Goal: Task Accomplishment & Management: Manage account settings

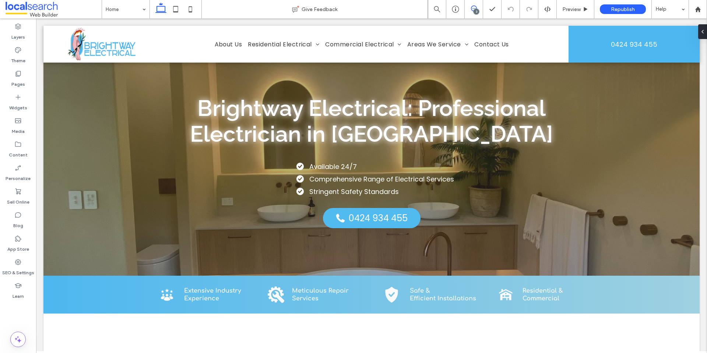
click at [475, 6] on use at bounding box center [474, 9] width 6 height 6
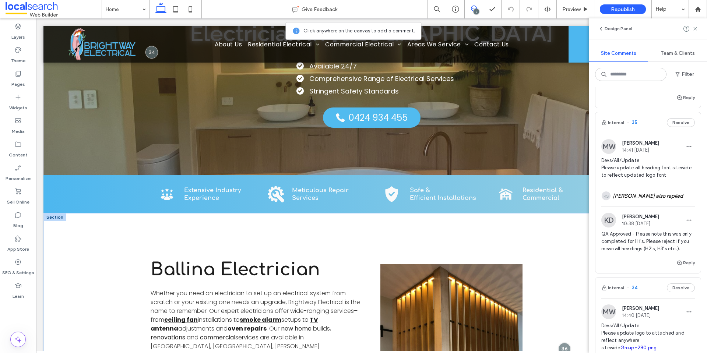
scroll to position [110, 0]
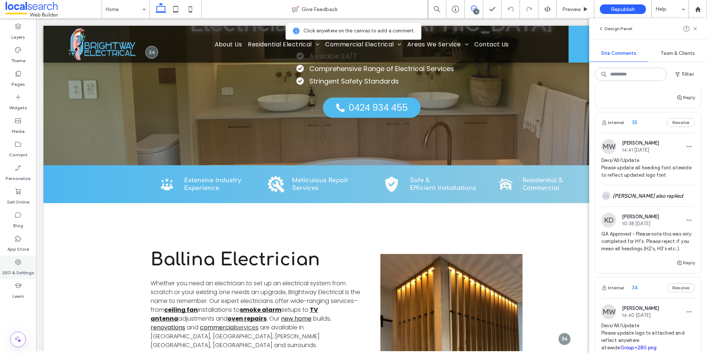
click at [20, 269] on label "SEO & Settings" at bounding box center [18, 271] width 32 height 10
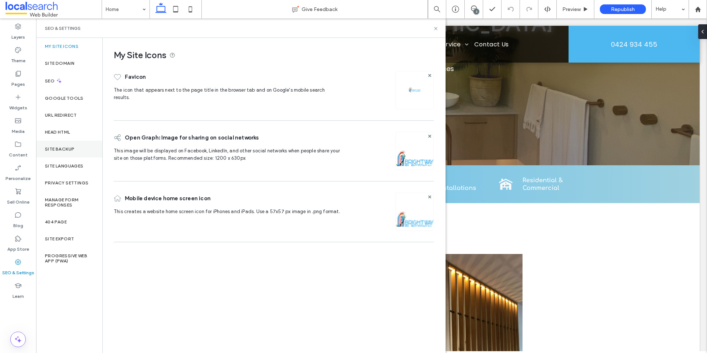
scroll to position [0, 0]
click at [73, 149] on label "Site Backup" at bounding box center [59, 148] width 29 height 5
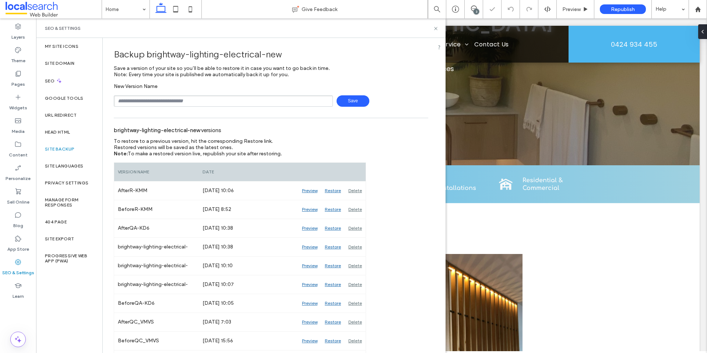
click at [178, 99] on input "text" at bounding box center [223, 100] width 219 height 11
type input "**********"
click at [346, 99] on span "Save" at bounding box center [352, 100] width 33 height 11
drag, startPoint x: 189, startPoint y: 100, endPoint x: 177, endPoint y: 100, distance: 11.4
click at [189, 100] on input "text" at bounding box center [223, 100] width 219 height 11
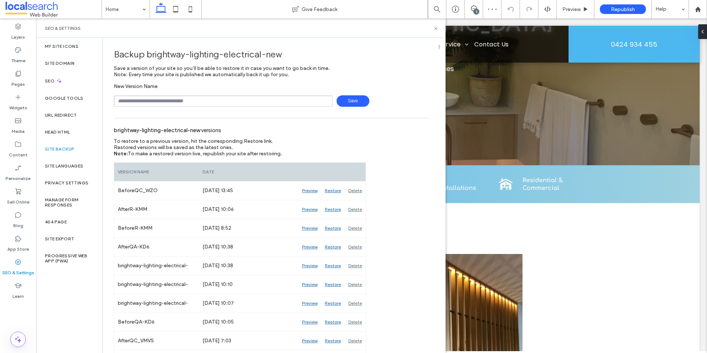
type input "**********"
click at [354, 98] on span "Save" at bounding box center [352, 100] width 33 height 11
click at [476, 7] on icon at bounding box center [474, 9] width 6 height 6
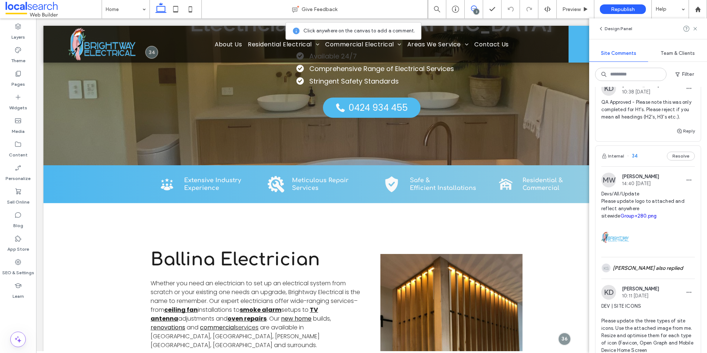
scroll to position [405, 0]
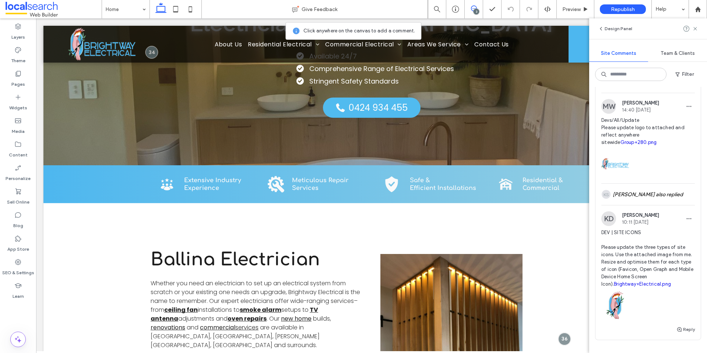
click at [631, 265] on span "DEV | SITE ICONS Please update the three types of site icons. Use the attached …" at bounding box center [647, 258] width 93 height 59
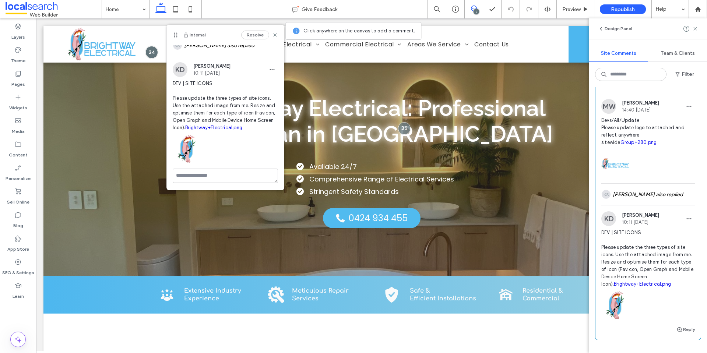
scroll to position [96, 0]
click at [273, 35] on use at bounding box center [274, 34] width 3 height 3
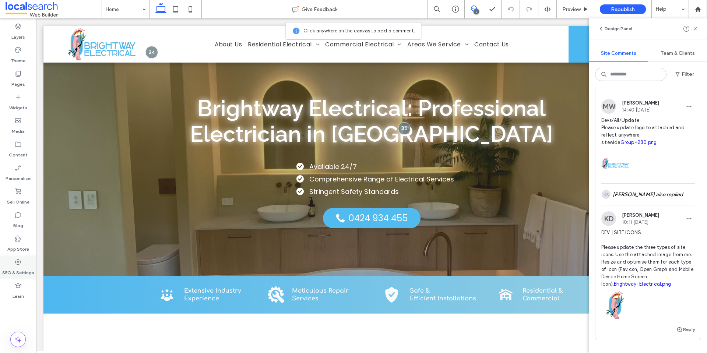
click at [31, 263] on div "SEO & Settings" at bounding box center [18, 267] width 36 height 24
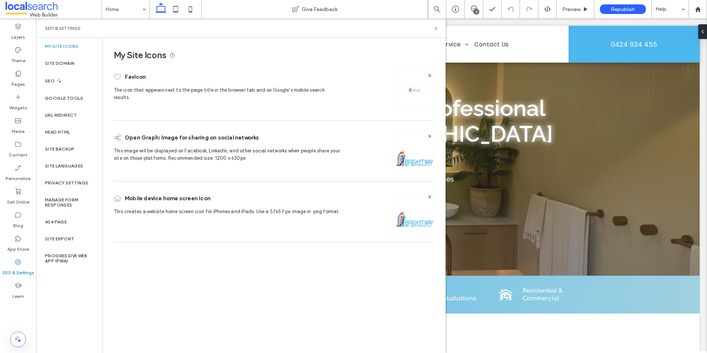
scroll to position [0, 0]
click at [437, 27] on icon at bounding box center [436, 29] width 6 height 6
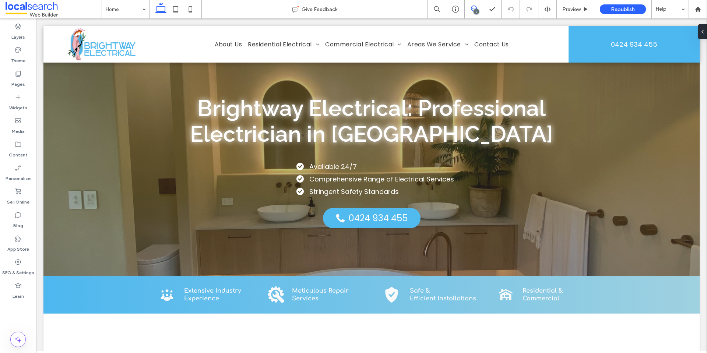
click at [473, 6] on use at bounding box center [474, 9] width 6 height 6
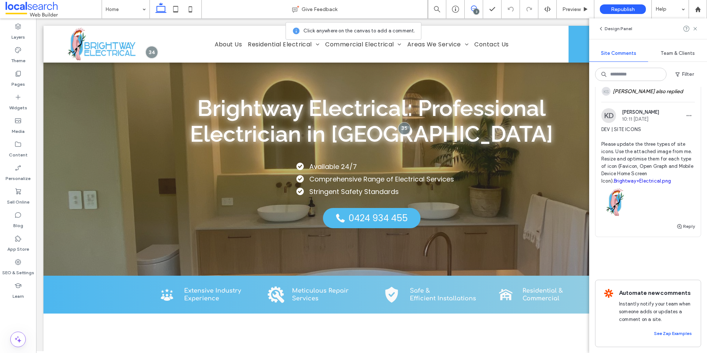
scroll to position [420, 0]
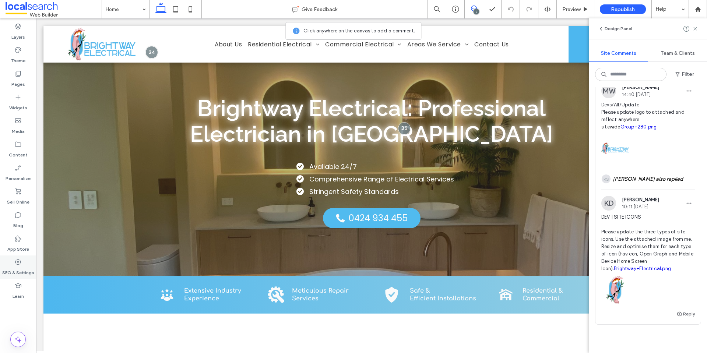
click at [18, 266] on label "SEO & Settings" at bounding box center [18, 271] width 32 height 10
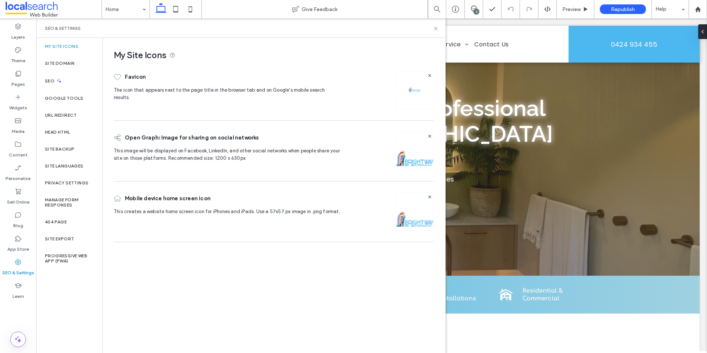
scroll to position [0, 0]
click at [436, 28] on icon at bounding box center [436, 29] width 6 height 6
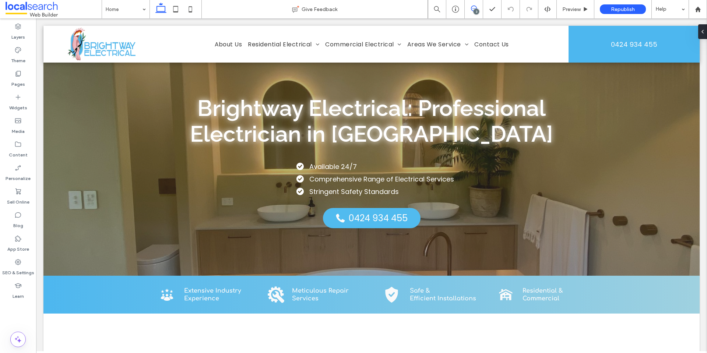
click at [469, 10] on span at bounding box center [473, 9] width 18 height 6
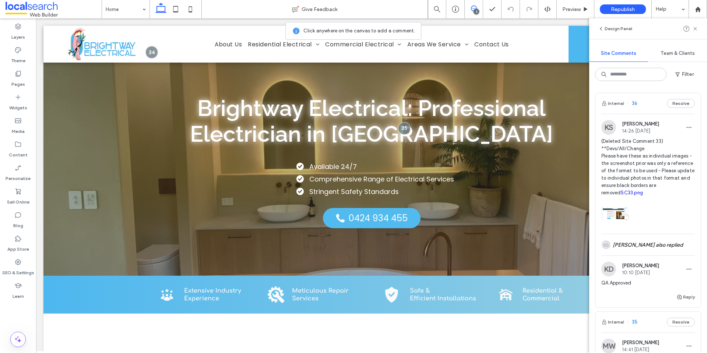
scroll to position [531, 0]
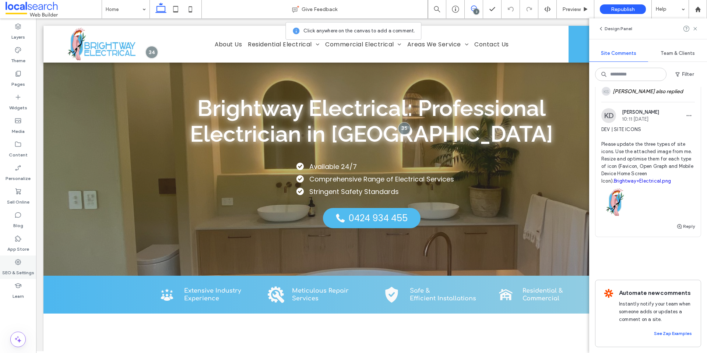
click at [22, 269] on label "SEO & Settings" at bounding box center [18, 271] width 32 height 10
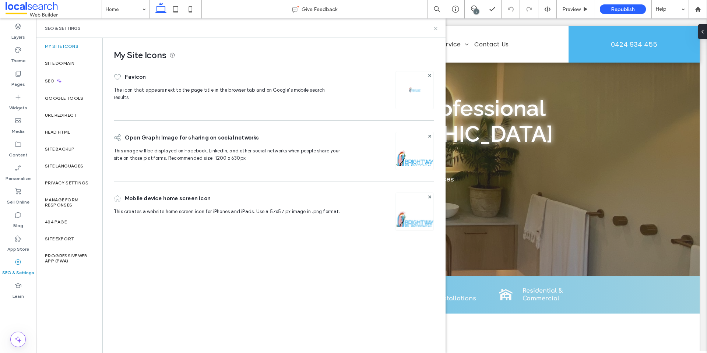
scroll to position [0, 0]
click at [471, 10] on icon at bounding box center [474, 9] width 6 height 6
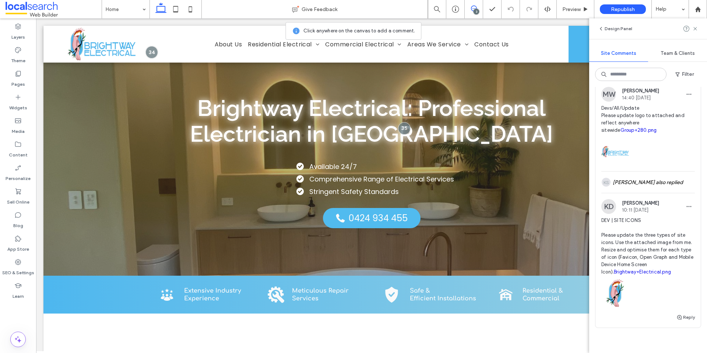
scroll to position [444, 0]
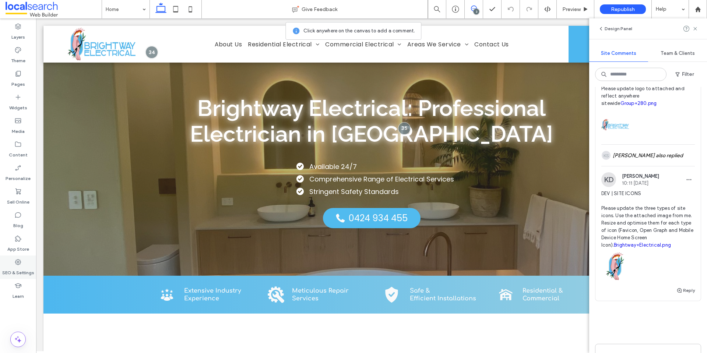
click at [28, 265] on div "SEO & Settings" at bounding box center [18, 267] width 36 height 24
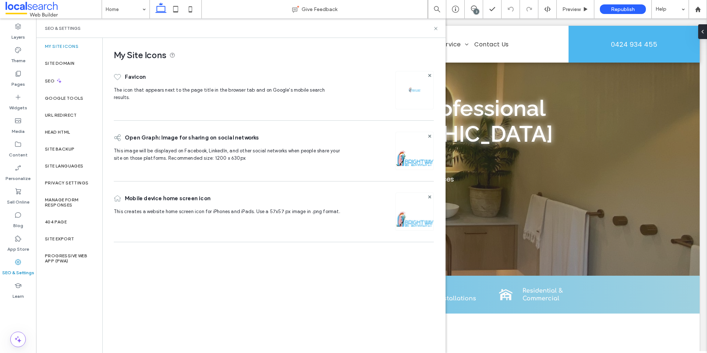
scroll to position [0, 0]
click at [472, 8] on use at bounding box center [474, 9] width 6 height 6
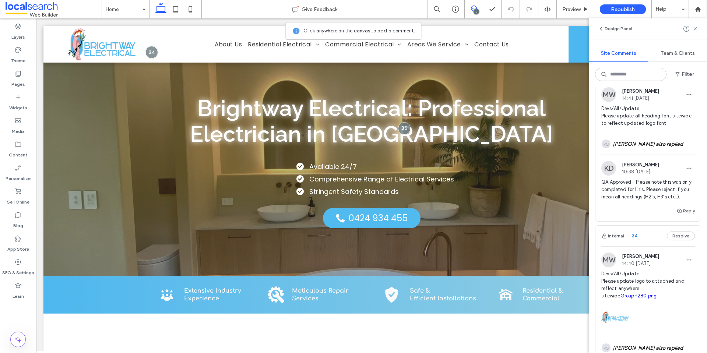
scroll to position [531, 0]
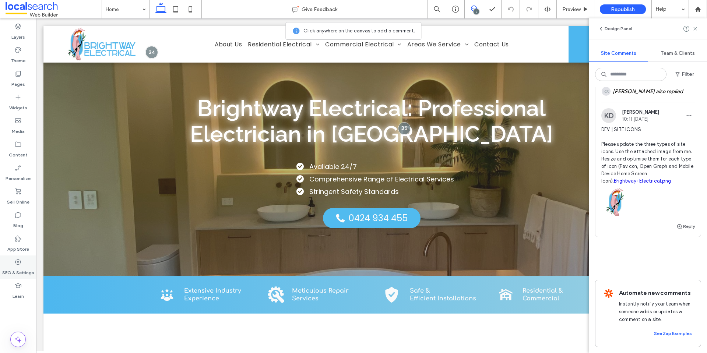
click at [25, 263] on div "SEO & Settings" at bounding box center [18, 267] width 36 height 24
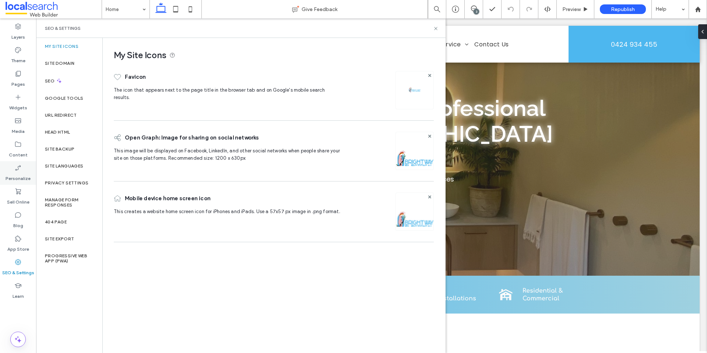
scroll to position [0, 0]
click at [75, 153] on div "Site Backup" at bounding box center [69, 149] width 66 height 17
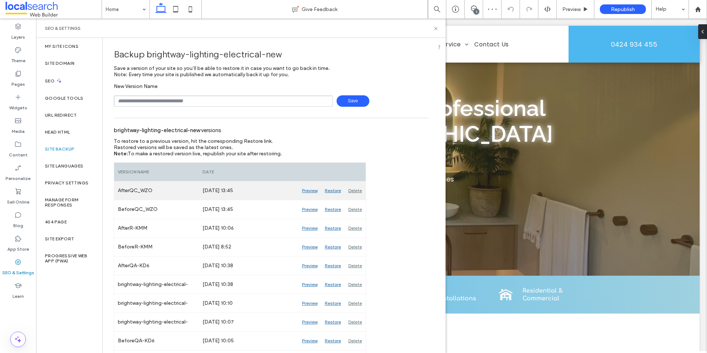
click at [353, 192] on div "Delete" at bounding box center [354, 190] width 21 height 18
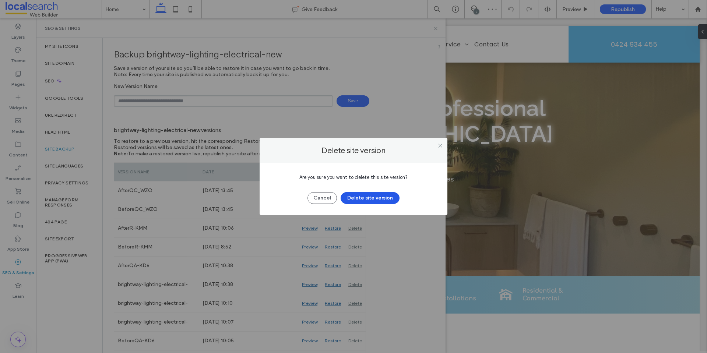
click at [372, 197] on button "Delete site version" at bounding box center [369, 198] width 59 height 12
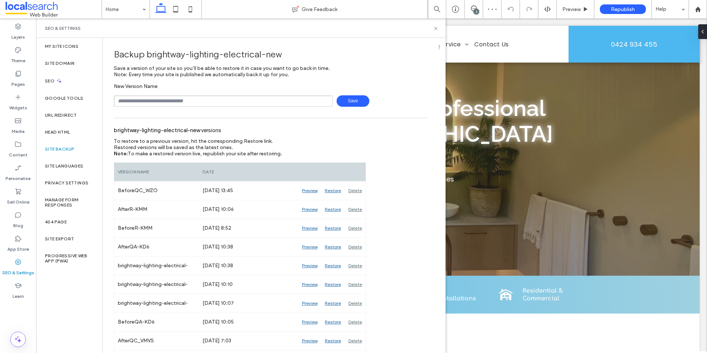
click at [477, 11] on div "3" at bounding box center [476, 12] width 6 height 6
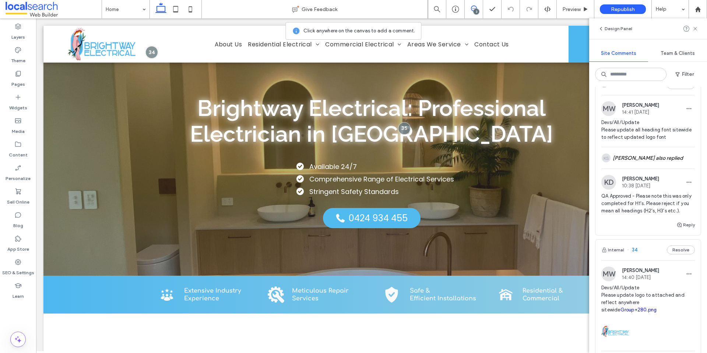
scroll to position [490, 0]
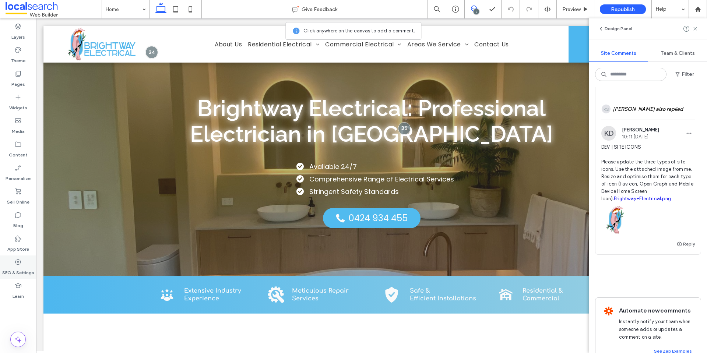
click at [15, 261] on icon at bounding box center [17, 261] width 7 height 7
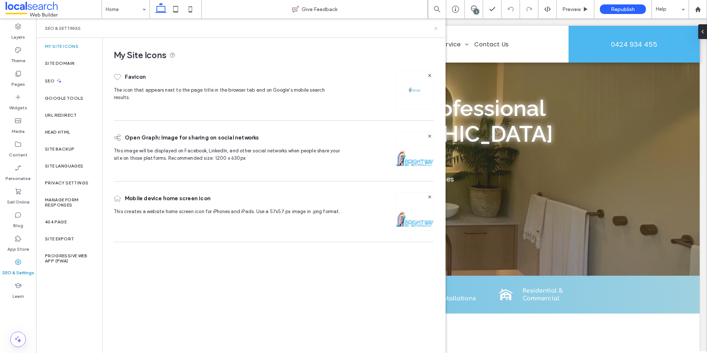
click at [436, 31] on icon at bounding box center [436, 29] width 6 height 6
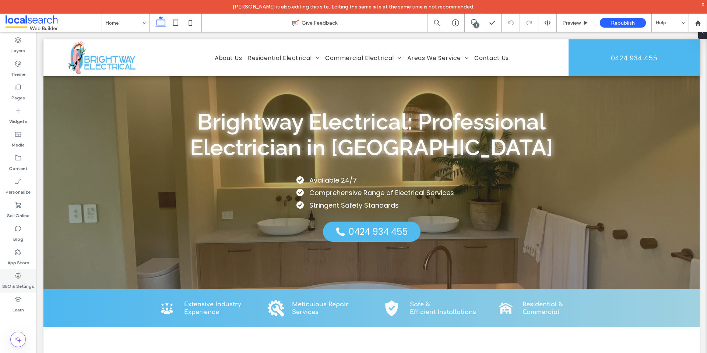
click at [12, 279] on div "SEO & Settings" at bounding box center [18, 281] width 36 height 24
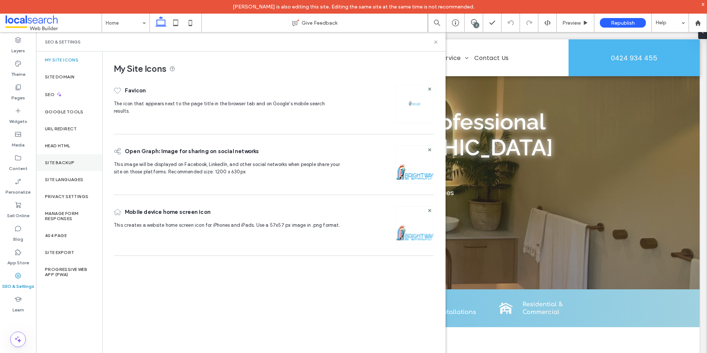
click at [59, 167] on div "Site Backup" at bounding box center [69, 162] width 66 height 17
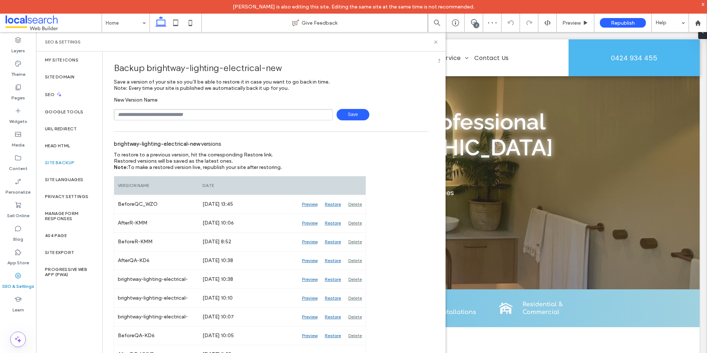
click at [476, 23] on div "3" at bounding box center [476, 25] width 6 height 6
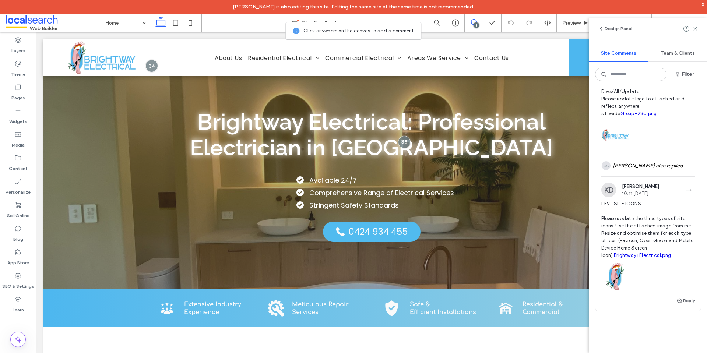
scroll to position [420, 0]
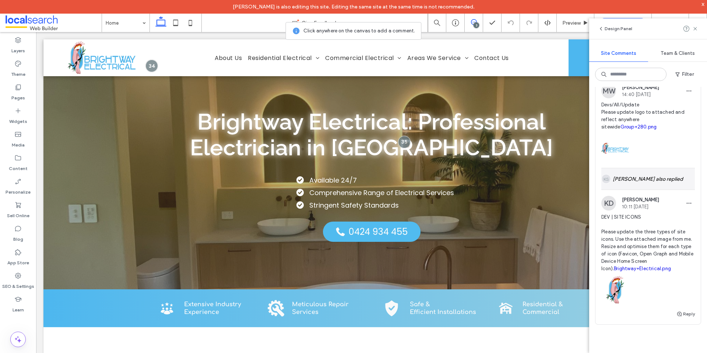
click at [629, 190] on div "KS [PERSON_NAME] also replied" at bounding box center [647, 178] width 93 height 21
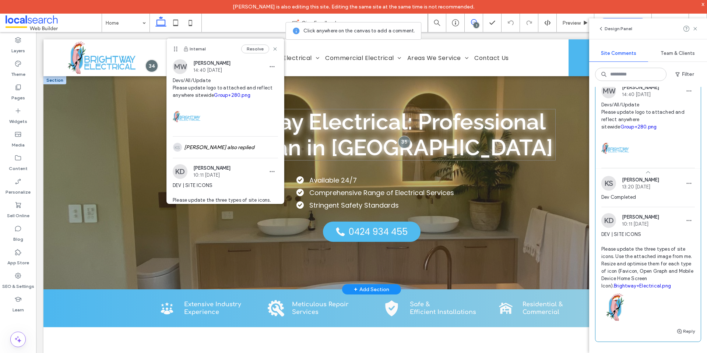
click at [385, 139] on span "Brightway Electrical: Professional Electrician in [GEOGRAPHIC_DATA]" at bounding box center [371, 135] width 363 height 52
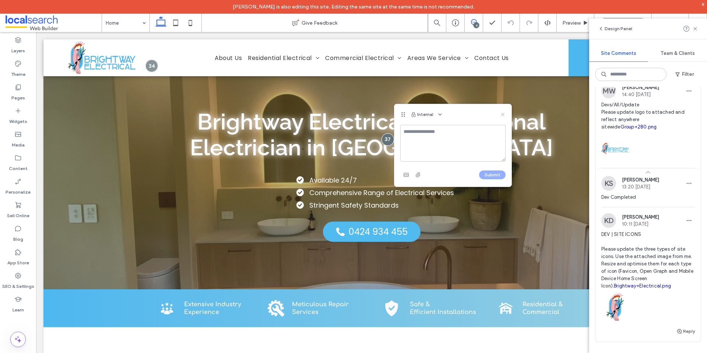
click at [502, 115] on icon at bounding box center [502, 114] width 6 height 6
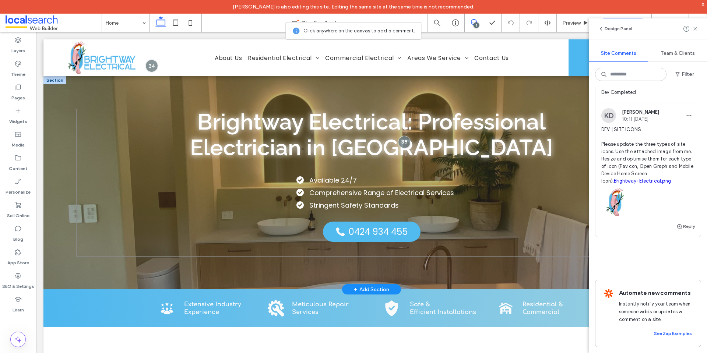
scroll to position [539, 0]
click at [21, 277] on icon at bounding box center [17, 275] width 7 height 7
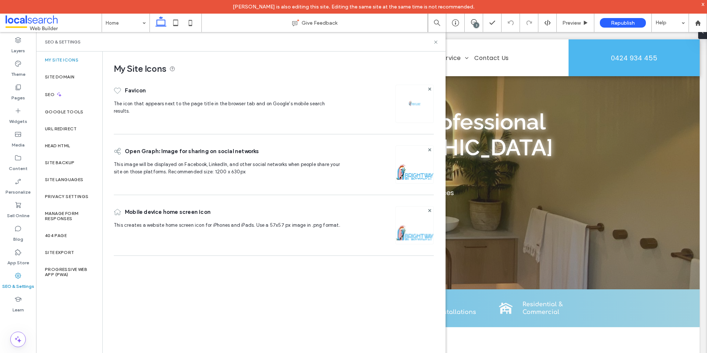
scroll to position [0, 0]
click at [478, 22] on span at bounding box center [473, 22] width 18 height 6
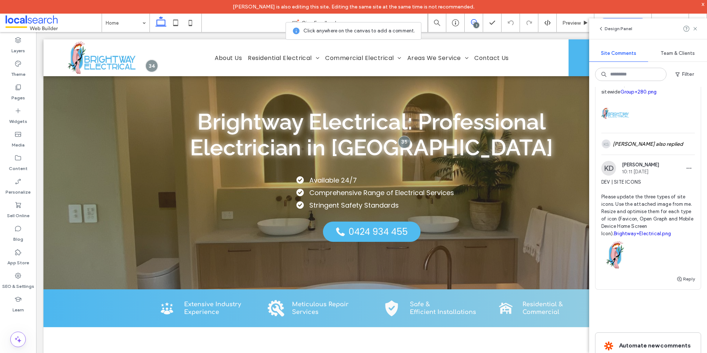
scroll to position [474, 0]
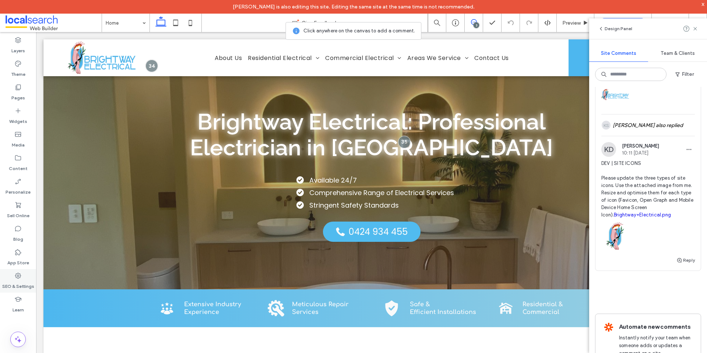
click at [24, 277] on div "SEO & Settings" at bounding box center [18, 281] width 36 height 24
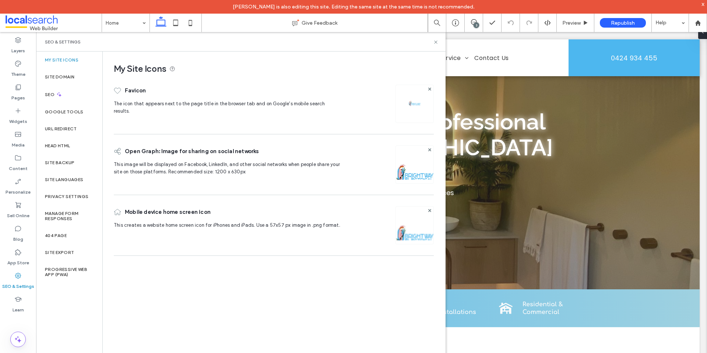
scroll to position [0, 0]
click at [58, 82] on div "Site Domain" at bounding box center [69, 76] width 66 height 17
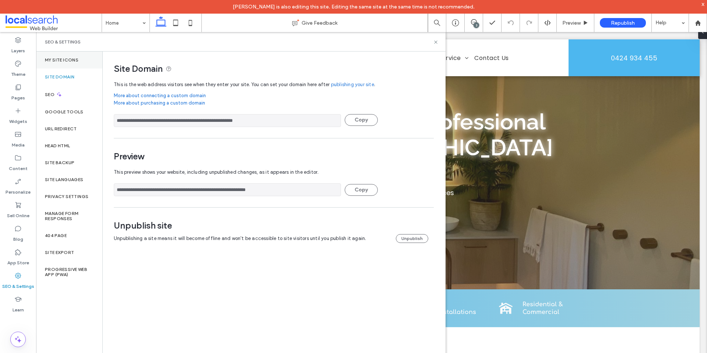
click at [69, 65] on div "My Site Icons" at bounding box center [69, 60] width 66 height 17
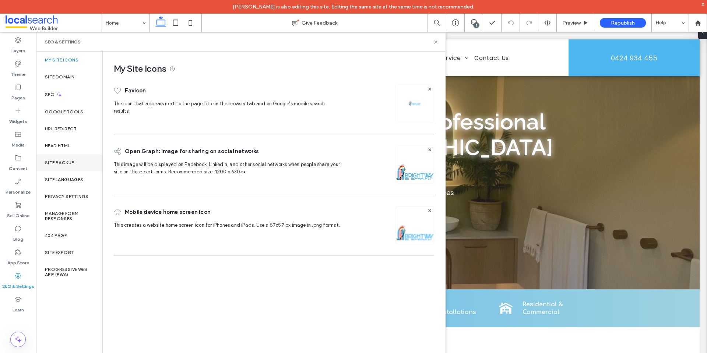
click at [60, 167] on div "Site Backup" at bounding box center [69, 162] width 66 height 17
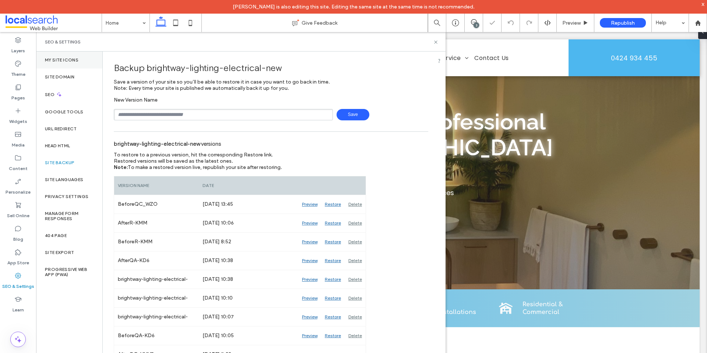
click at [79, 58] on div "My Site Icons" at bounding box center [69, 60] width 66 height 17
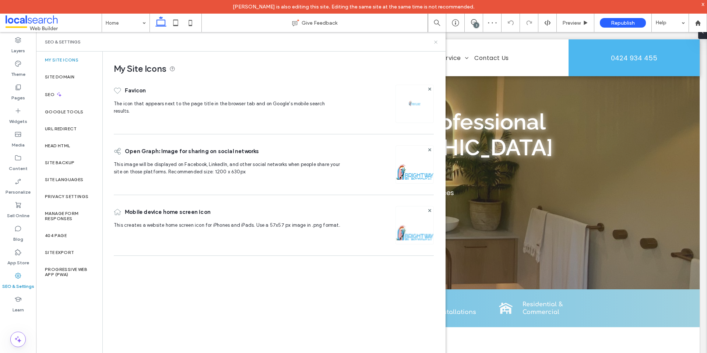
click at [436, 41] on use at bounding box center [435, 41] width 3 height 3
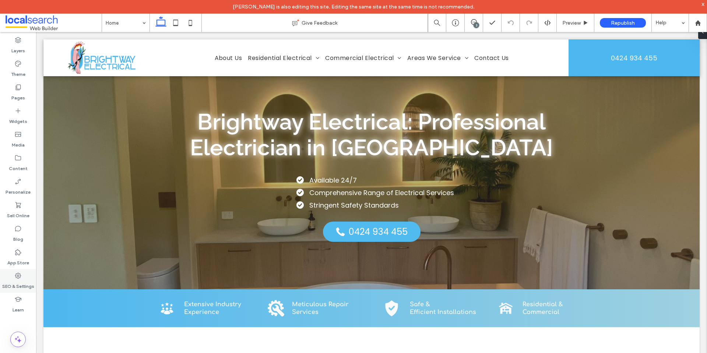
click at [31, 283] on label "SEO & Settings" at bounding box center [18, 284] width 32 height 10
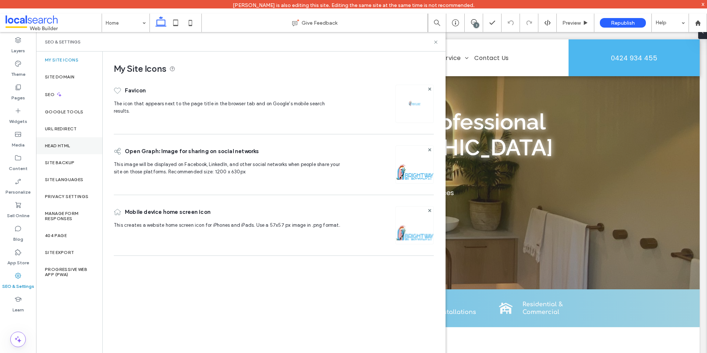
click at [51, 148] on label "Head HTML" at bounding box center [57, 145] width 25 height 5
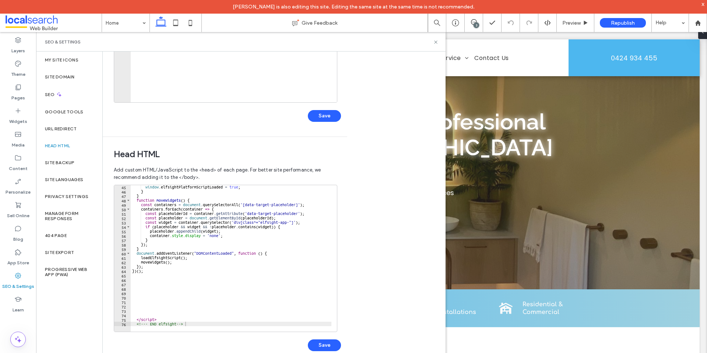
scroll to position [195, 0]
click at [80, 160] on div "Site Backup" at bounding box center [69, 162] width 66 height 17
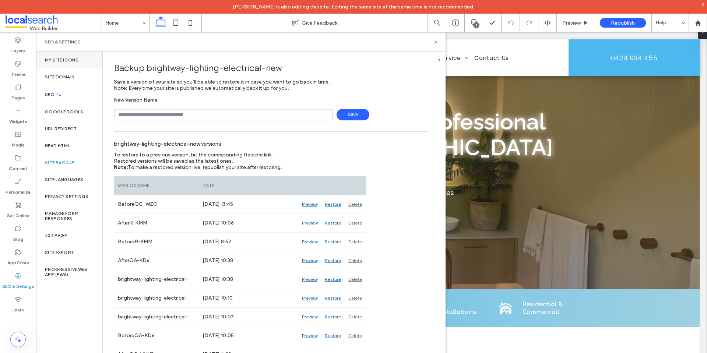
click at [81, 61] on div "My Site Icons" at bounding box center [69, 60] width 66 height 17
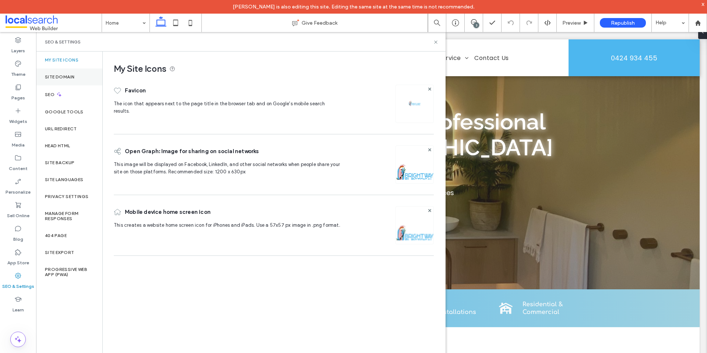
click at [65, 75] on label "Site Domain" at bounding box center [59, 76] width 29 height 5
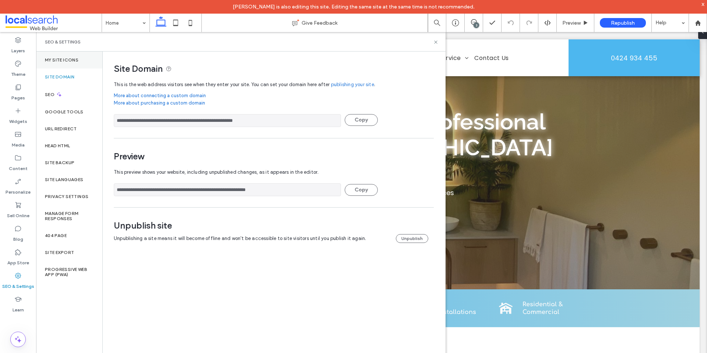
click at [75, 58] on label "My Site Icons" at bounding box center [61, 59] width 33 height 5
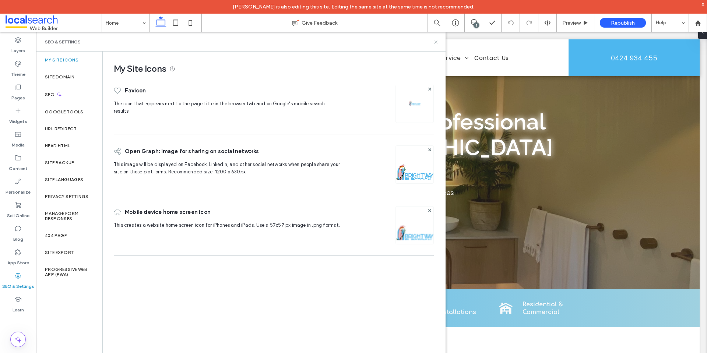
click at [436, 41] on icon at bounding box center [436, 42] width 6 height 6
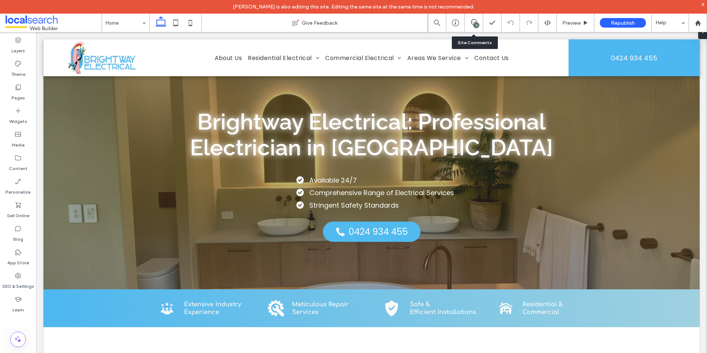
click at [470, 18] on div "3" at bounding box center [473, 23] width 18 height 18
click at [478, 24] on div "3" at bounding box center [476, 25] width 6 height 6
